Goal: Find specific page/section: Find specific page/section

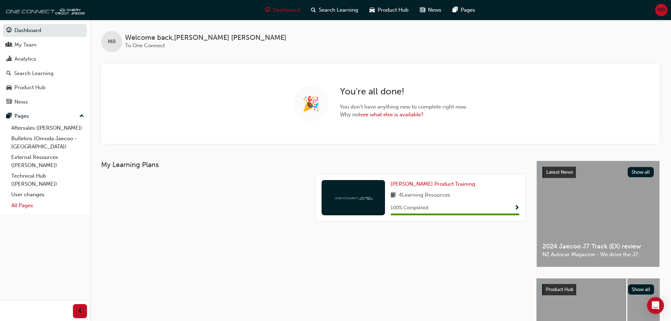
click at [29, 203] on link "All Pages" at bounding box center [47, 205] width 79 height 11
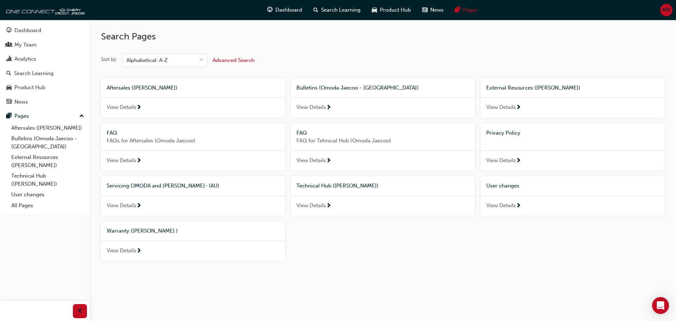
click at [130, 249] on span "View Details" at bounding box center [122, 251] width 30 height 8
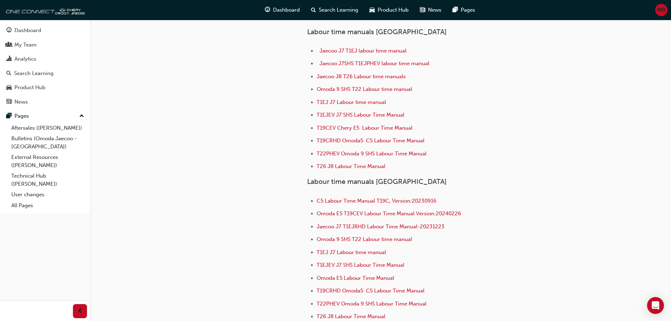
scroll to position [141, 0]
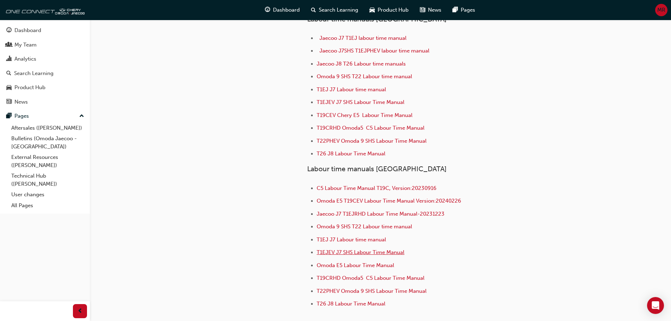
click at [391, 249] on span "T1EJEV J7 SHS Labour Time Manual" at bounding box center [361, 252] width 88 height 6
